Goal: Find specific page/section: Find specific page/section

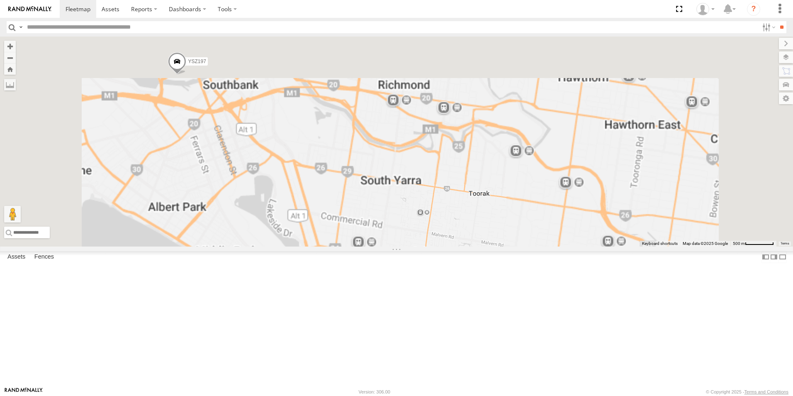
drag, startPoint x: 448, startPoint y: 146, endPoint x: 480, endPoint y: 283, distance: 139.8
click at [479, 246] on div "2CL6WQ YHH191 1GI7GR - Hiace YSZ197" at bounding box center [396, 142] width 793 height 210
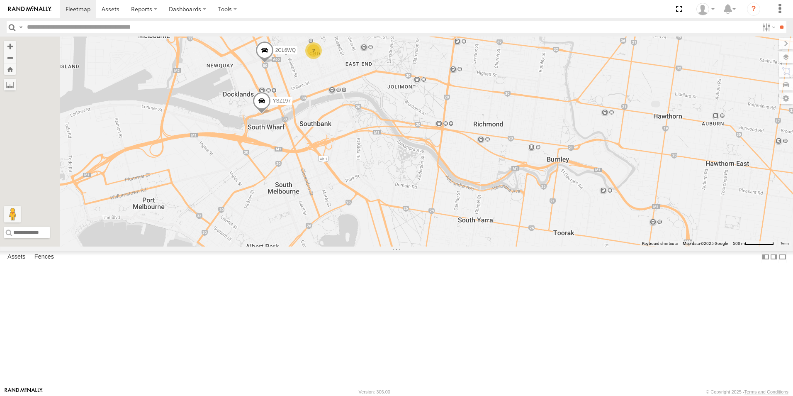
drag, startPoint x: 477, startPoint y: 256, endPoint x: 496, endPoint y: 263, distance: 20.7
click at [496, 246] on div "2CL6WQ YSZ197 2" at bounding box center [396, 142] width 793 height 210
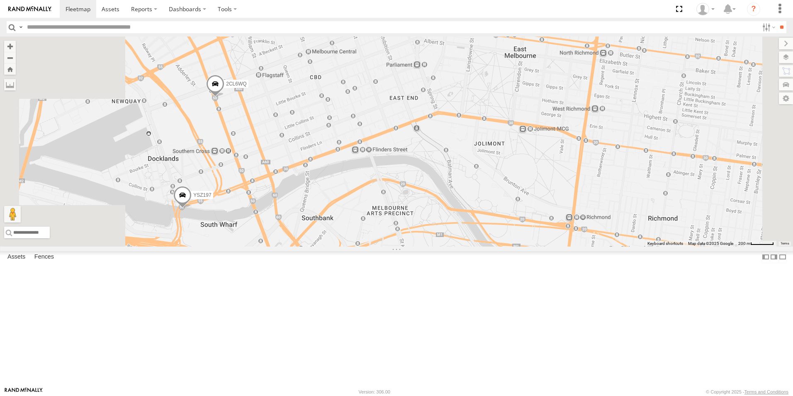
drag, startPoint x: 424, startPoint y: 114, endPoint x: 459, endPoint y: 216, distance: 108.1
click at [459, 217] on div "2CL6WQ YSZ197" at bounding box center [396, 142] width 793 height 210
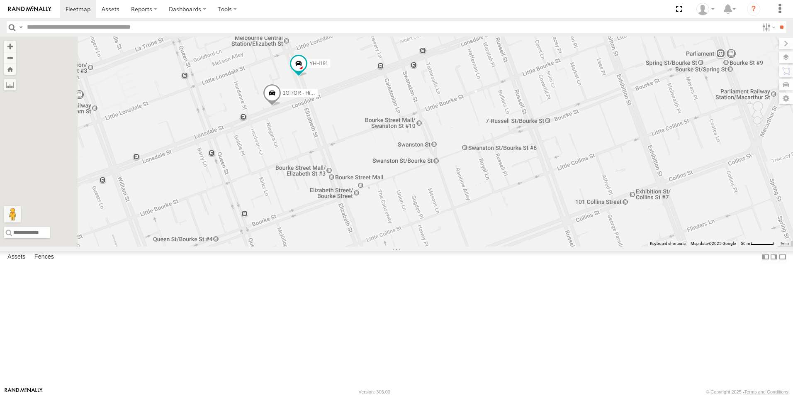
drag, startPoint x: 417, startPoint y: 159, endPoint x: 445, endPoint y: 280, distance: 123.9
click at [445, 246] on div "2CL6WQ YSZ197 YHH191 1GI7GR - Hiace" at bounding box center [396, 142] width 793 height 210
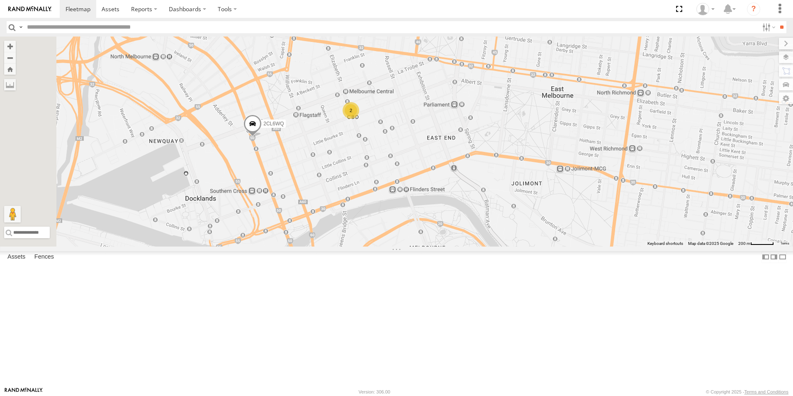
drag, startPoint x: 423, startPoint y: 248, endPoint x: 432, endPoint y: 202, distance: 46.5
click at [432, 202] on div "2CL6WQ YSZ197 2" at bounding box center [396, 142] width 793 height 210
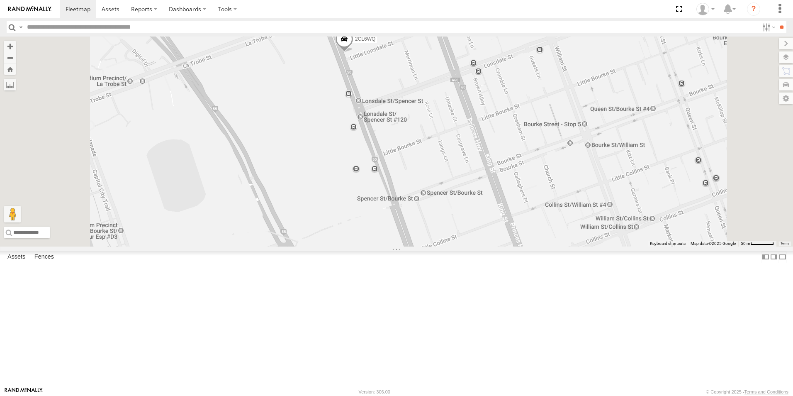
drag, startPoint x: 464, startPoint y: 288, endPoint x: 453, endPoint y: 146, distance: 141.9
click at [453, 147] on div "2CL6WQ YSZ197 YHH191 1GI7GR - Hiace" at bounding box center [396, 142] width 793 height 210
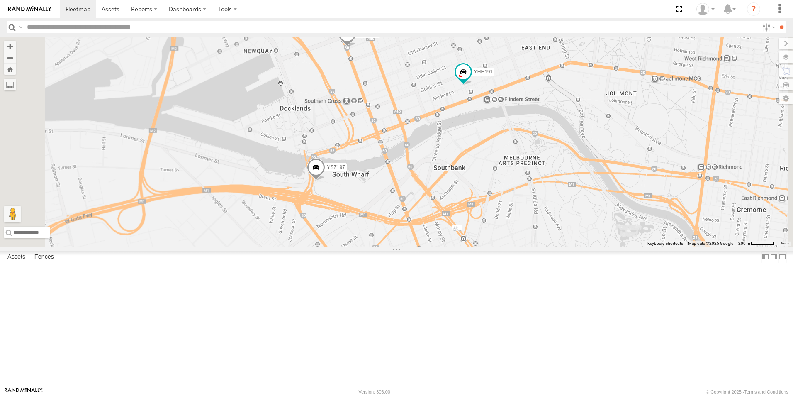
drag, startPoint x: 546, startPoint y: 237, endPoint x: 501, endPoint y: 177, distance: 74.8
click at [501, 177] on div "2CL6WQ YSZ197 YHH191 1GI7GR - Hiace" at bounding box center [396, 142] width 793 height 210
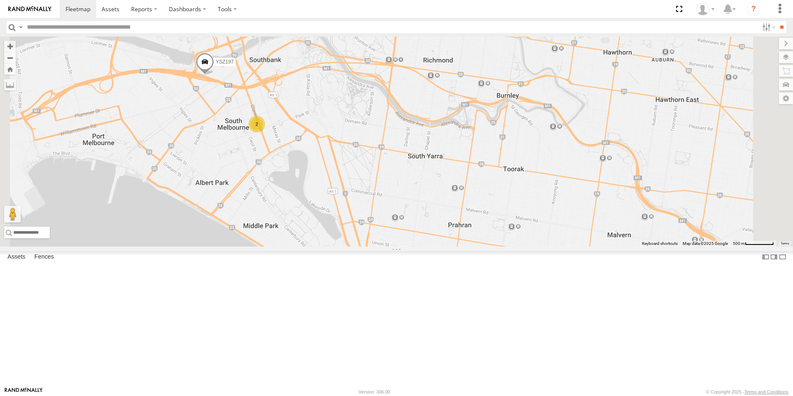
drag, startPoint x: 385, startPoint y: 119, endPoint x: 398, endPoint y: 249, distance: 130.9
click at [398, 246] on div "2CL6WQ YSZ197 2" at bounding box center [396, 142] width 793 height 210
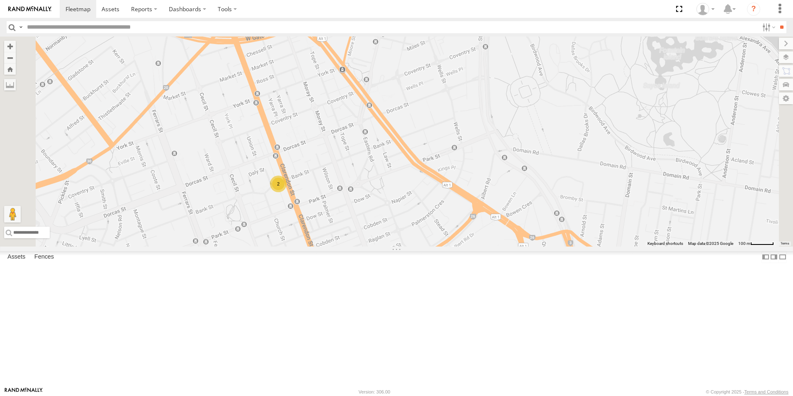
drag, startPoint x: 397, startPoint y: 177, endPoint x: 455, endPoint y: 291, distance: 128.4
click at [455, 246] on div "2CL6WQ YSZ197 2" at bounding box center [396, 142] width 793 height 210
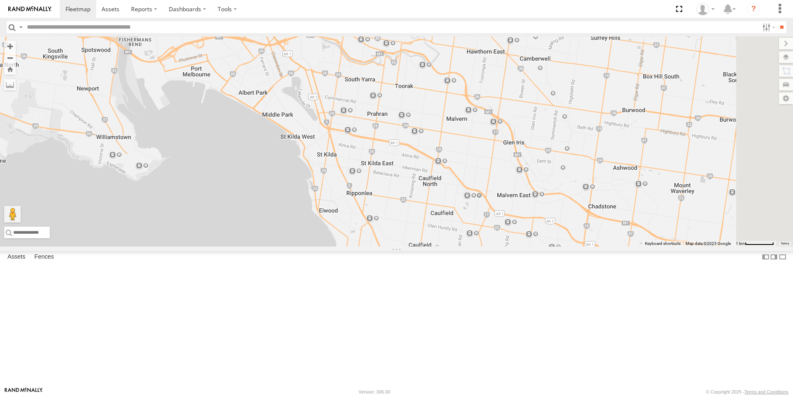
click at [528, 276] on span at bounding box center [520, 268] width 15 height 15
click at [514, 272] on label at bounding box center [506, 269] width 16 height 6
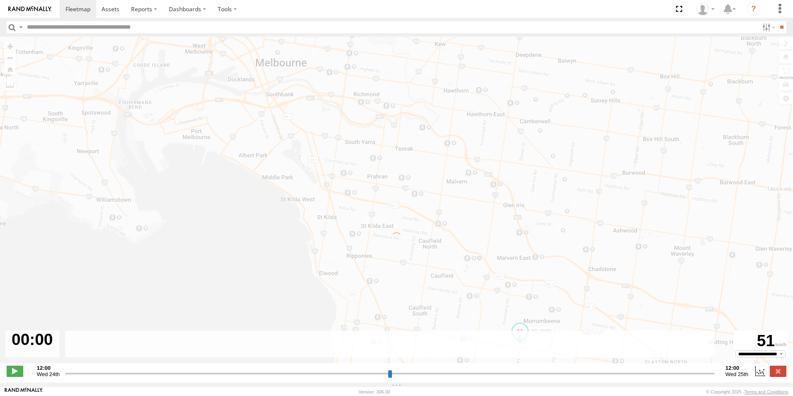
type input "**********"
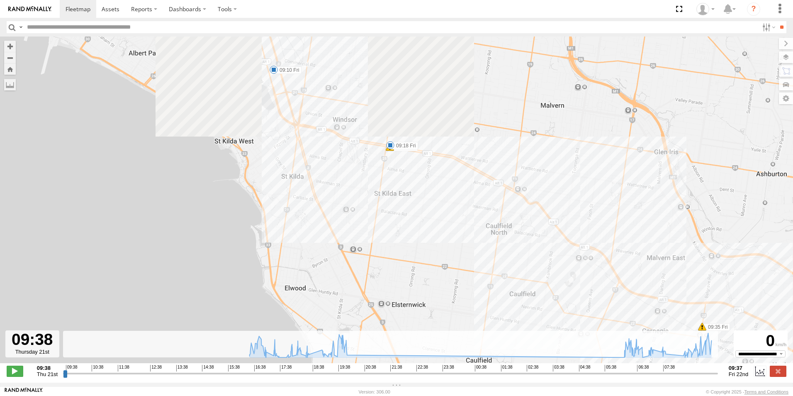
drag, startPoint x: 379, startPoint y: 175, endPoint x: 407, endPoint y: 278, distance: 107.5
click at [407, 300] on div "2CL6WQ 09:38 Thu 20:04 Thu 06:40 Fri 07:26 Fri 09:10 Fri 09:18 Fri 09:35 Fri 17…" at bounding box center [396, 204] width 793 height 335
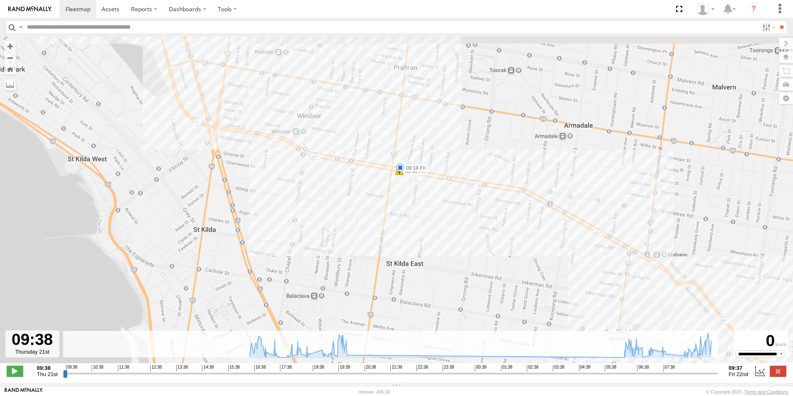
drag, startPoint x: 393, startPoint y: 191, endPoint x: 412, endPoint y: 304, distance: 114.7
click at [412, 304] on div "2CL6WQ 09:38 Thu 20:04 Thu 06:40 Fri 07:26 Fri 09:10 Fri 09:18 Fri 09:35 Fri 17…" at bounding box center [396, 204] width 793 height 335
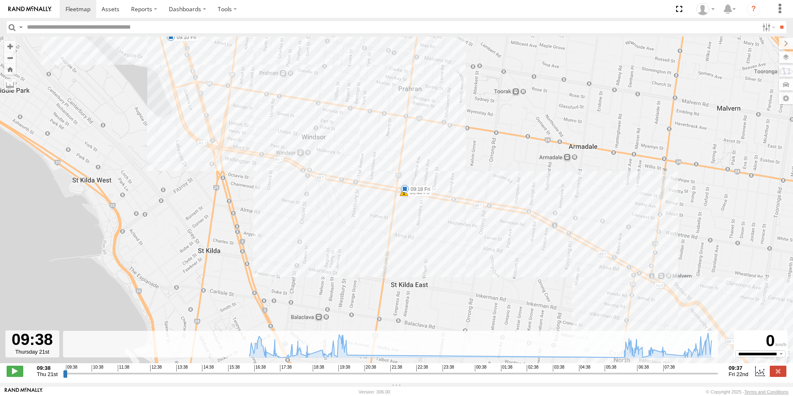
click at [406, 191] on span at bounding box center [405, 189] width 8 height 8
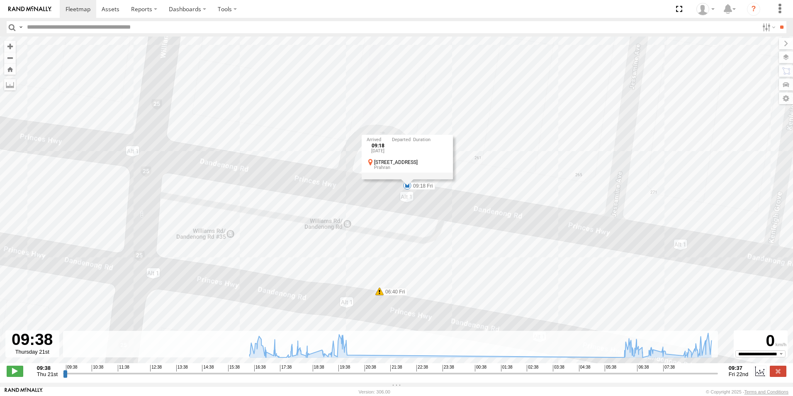
click at [409, 179] on div "09:18 Fri 22nd Aug 259 Dandenong Rd Prahran" at bounding box center [407, 157] width 91 height 44
click at [409, 190] on span at bounding box center [407, 185] width 8 height 8
click at [409, 179] on div "09:18 Fri 22nd Aug 259 Dandenong Rd Prahran" at bounding box center [407, 157] width 91 height 44
click at [409, 190] on span at bounding box center [407, 185] width 8 height 8
click at [408, 179] on div "09:18 Fri 22nd Aug 259 Dandenong Rd Prahran" at bounding box center [407, 157] width 91 height 44
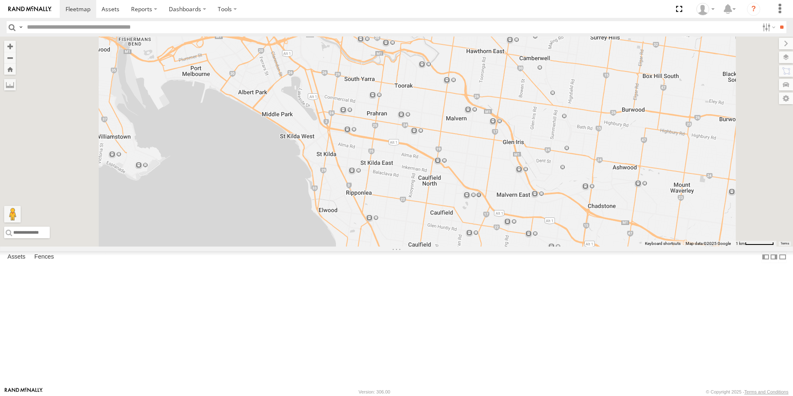
click at [0, 0] on div "2BM9DF" at bounding box center [0, 0] width 0 height 0
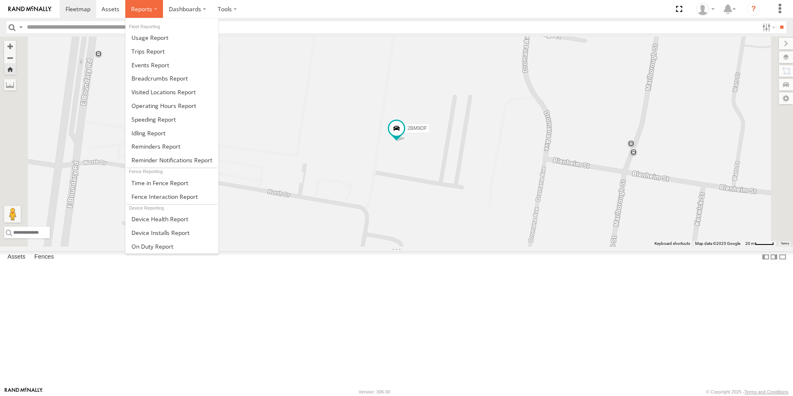
click at [149, 10] on span at bounding box center [141, 9] width 21 height 8
click at [151, 50] on span at bounding box center [148, 51] width 33 height 8
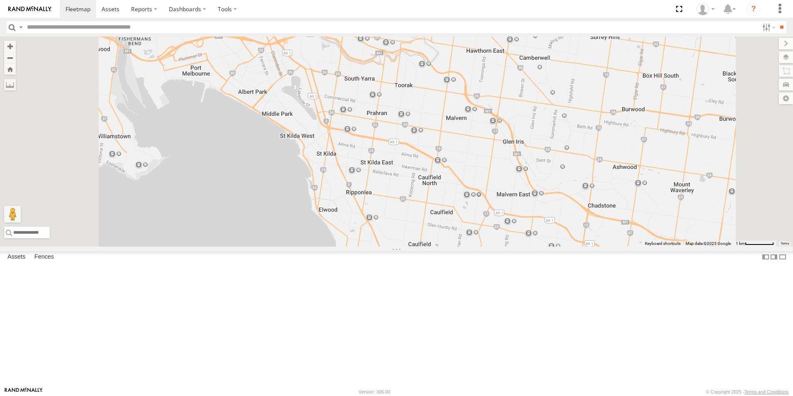
click at [0, 0] on div "2BM9DF" at bounding box center [0, 0] width 0 height 0
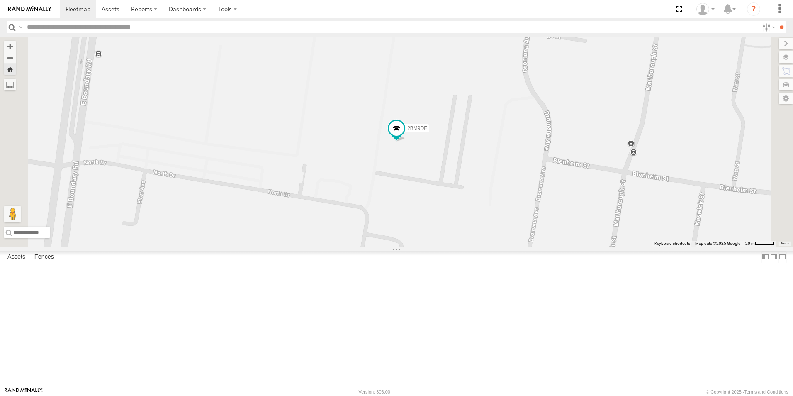
click at [0, 0] on span at bounding box center [0, 0] width 0 height 0
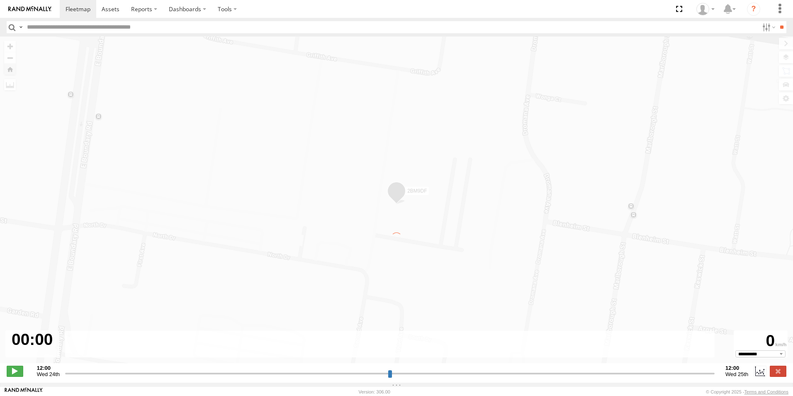
type input "**********"
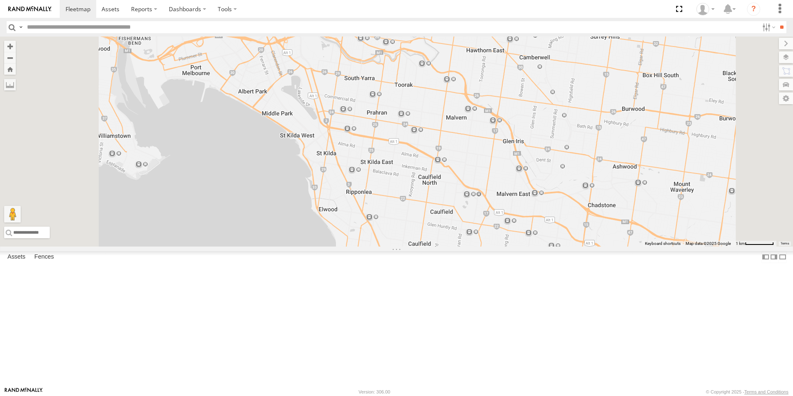
click at [0, 0] on div "All Assets" at bounding box center [0, 0] width 0 height 0
